Goal: Information Seeking & Learning: Learn about a topic

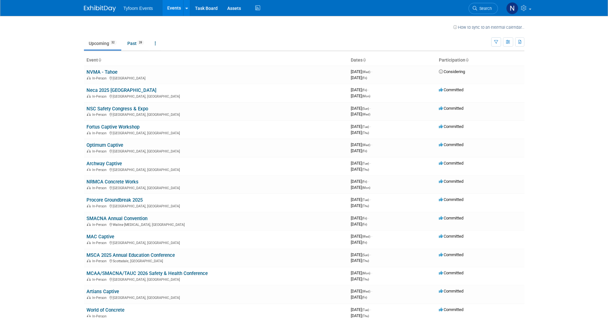
click at [407, 0] on div "Tyfoom Events Events Recently Viewed Events: MAC Captive San Diego, CA Nov 5, 2…" at bounding box center [304, 8] width 440 height 16
click at [118, 126] on link "Fortus Captive Workshop" at bounding box center [112, 127] width 53 height 6
click at [113, 143] on link "Optimum Captive" at bounding box center [104, 145] width 37 height 6
click at [118, 162] on link "Archway Captive" at bounding box center [103, 164] width 35 height 6
click at [123, 179] on link "NRMCA Concrete Works" at bounding box center [112, 182] width 52 height 6
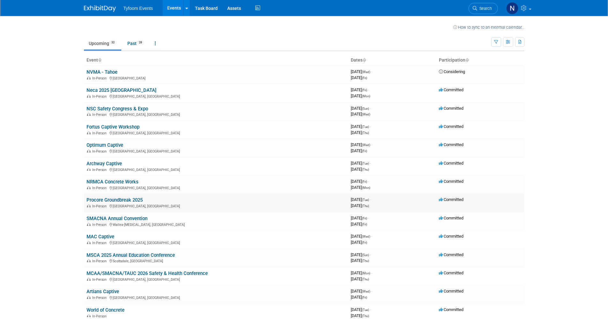
scroll to position [6, 0]
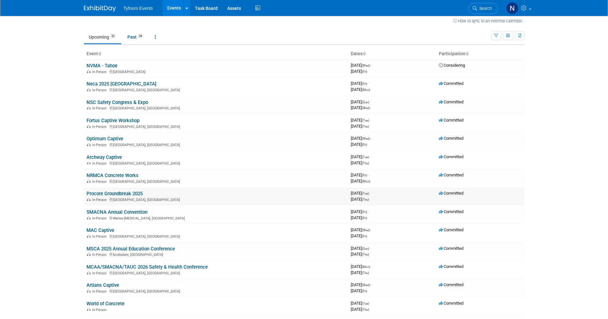
click at [130, 191] on link "Procore Groundbreak 2025" at bounding box center [114, 194] width 56 height 6
click at [118, 209] on link "SMACNA Annual Convention" at bounding box center [116, 212] width 61 height 6
click at [106, 228] on link "MAC Captive" at bounding box center [100, 231] width 28 height 6
click at [150, 246] on link "MSCA 2025 Annual Education Conference" at bounding box center [130, 249] width 88 height 6
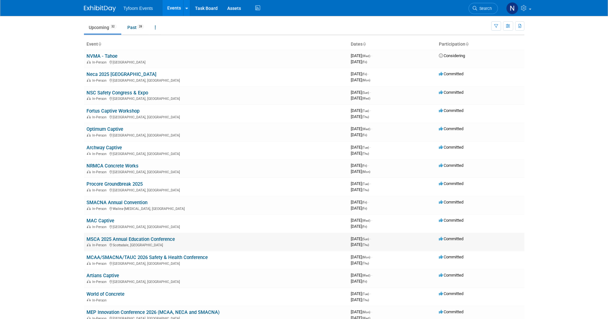
scroll to position [17, 0]
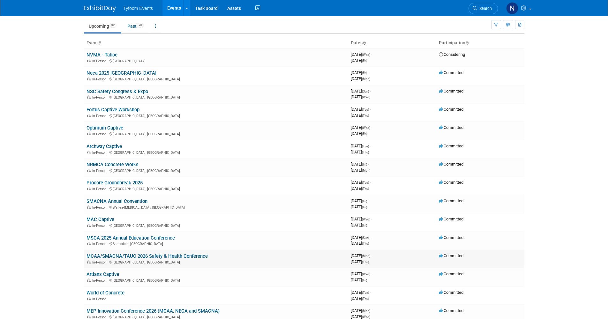
click at [139, 253] on link "MCAA/SMACNA/TAUC 2026 Safety & Health Conference" at bounding box center [146, 256] width 121 height 6
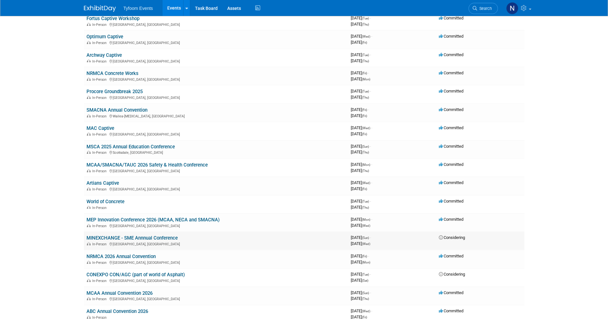
scroll to position [113, 0]
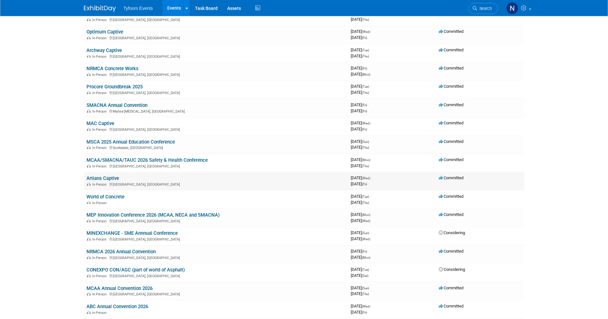
click at [111, 176] on link "Artians Captive" at bounding box center [102, 179] width 33 height 6
click at [139, 230] on link "MINEXCHANGE - SME Annnual Conference" at bounding box center [131, 233] width 91 height 6
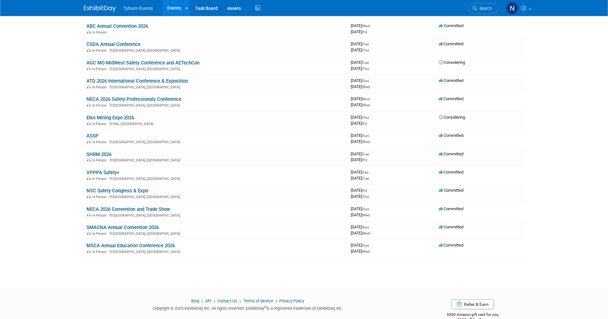
scroll to position [0, 0]
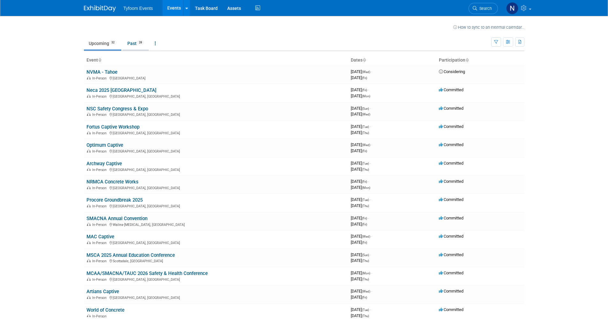
click at [143, 43] on span "28" at bounding box center [140, 42] width 7 height 5
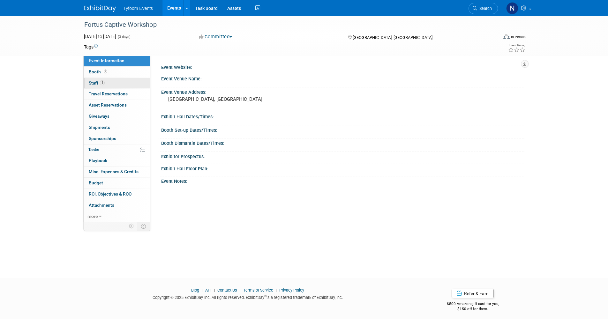
click at [113, 83] on link "1 Staff 1" at bounding box center [117, 83] width 66 height 11
click at [114, 82] on link "1 Staff 1" at bounding box center [117, 83] width 66 height 11
click at [115, 86] on link "1 Staff 1" at bounding box center [117, 83] width 66 height 11
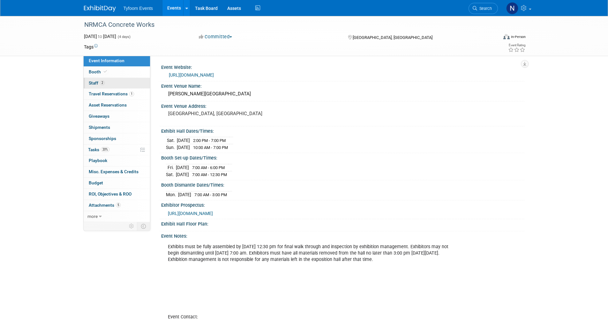
click at [113, 83] on link "2 Staff 2" at bounding box center [117, 83] width 66 height 11
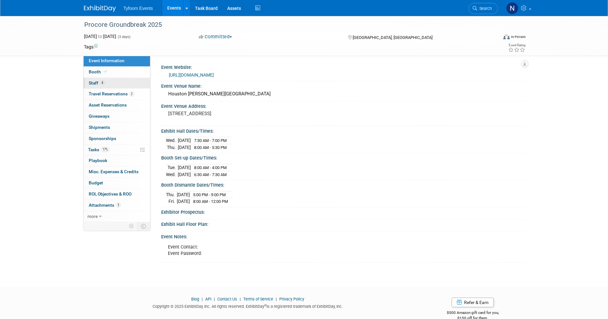
click at [115, 81] on link "4 Staff 4" at bounding box center [117, 83] width 66 height 11
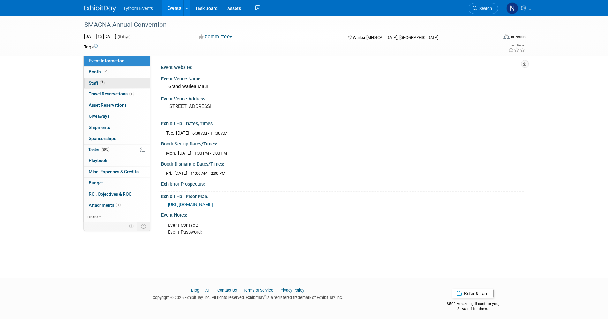
click at [129, 81] on link "2 Staff 2" at bounding box center [117, 83] width 66 height 11
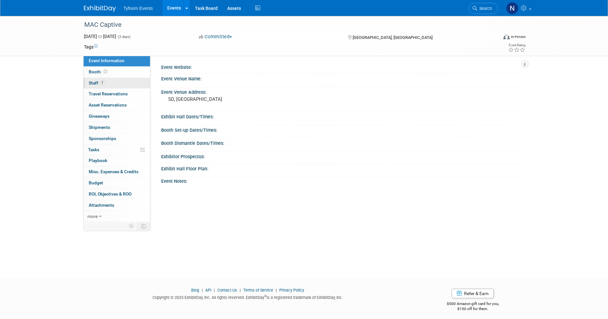
click at [123, 83] on link "1 Staff 1" at bounding box center [117, 83] width 66 height 11
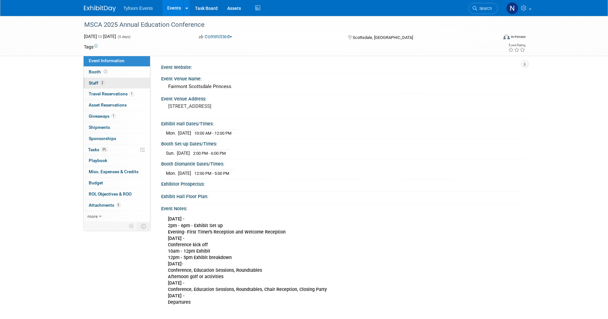
click at [113, 83] on link "2 Staff 2" at bounding box center [117, 83] width 66 height 11
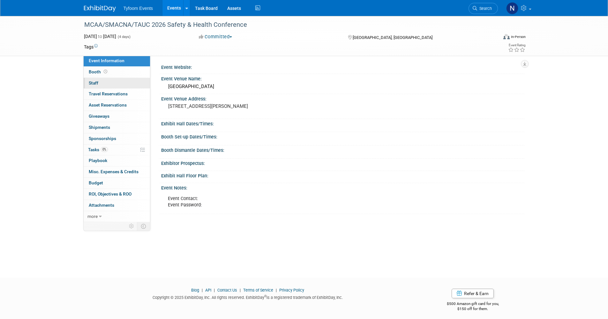
click at [110, 86] on link "0 Staff 0" at bounding box center [117, 83] width 66 height 11
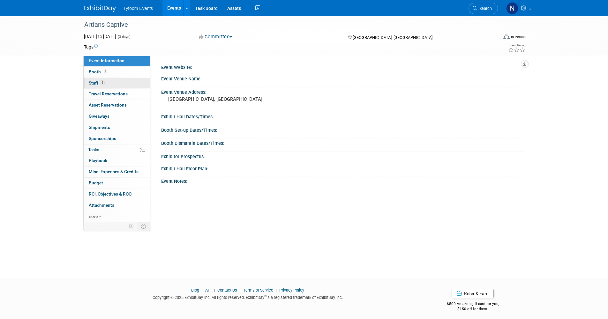
click at [105, 84] on link "1 Staff 1" at bounding box center [117, 83] width 66 height 11
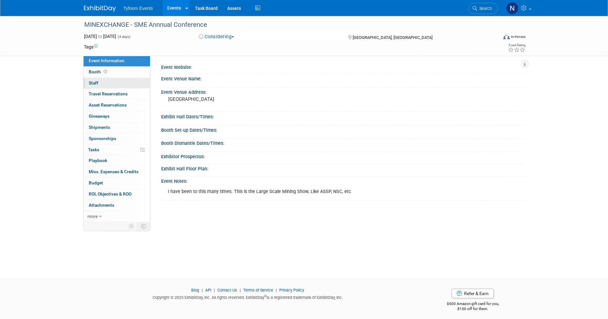
click at [113, 86] on link "0 Staff 0" at bounding box center [117, 83] width 66 height 11
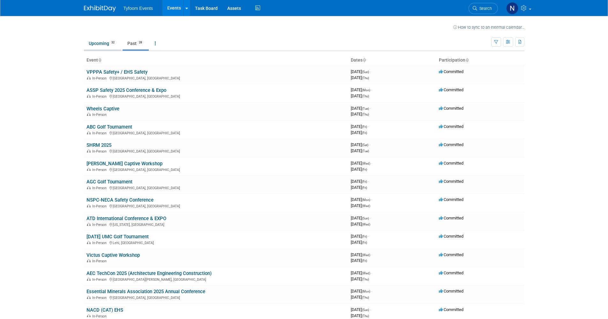
click at [108, 44] on link "Upcoming 32" at bounding box center [102, 43] width 37 height 12
